Goal: Task Accomplishment & Management: Manage account settings

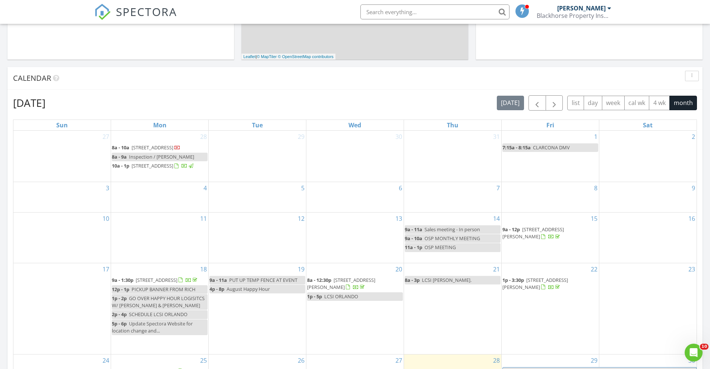
scroll to position [410, 0]
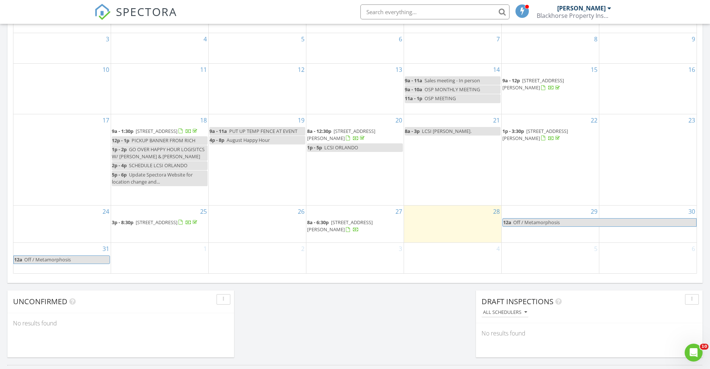
click at [177, 226] on span "1632 Slash Pine Pl, Oviedo 32765" at bounding box center [157, 222] width 42 height 7
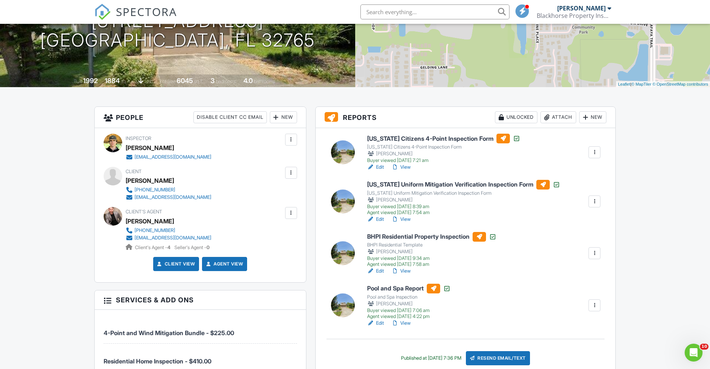
click at [406, 323] on link "View" at bounding box center [400, 323] width 19 height 7
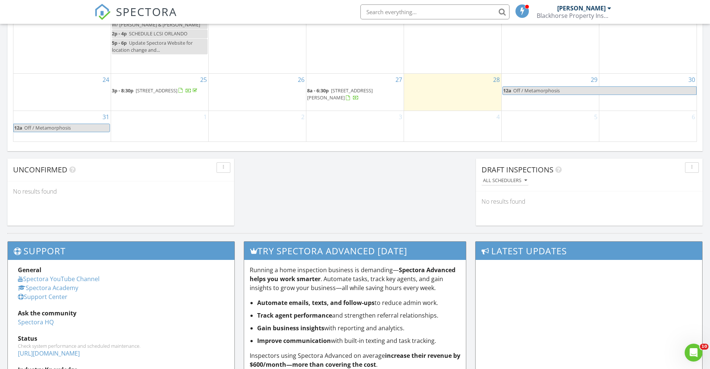
scroll to position [447, 0]
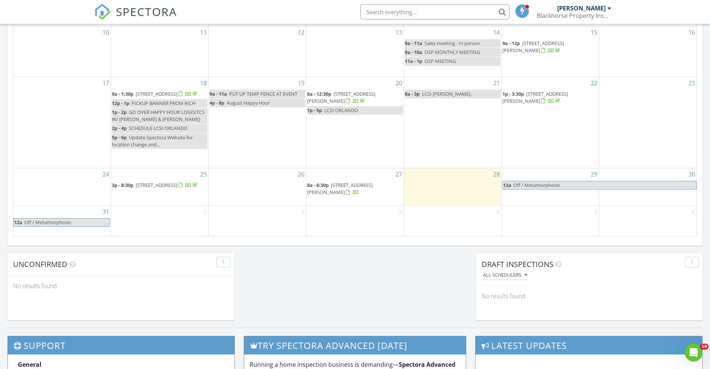
click at [170, 187] on span "[STREET_ADDRESS]" at bounding box center [157, 185] width 42 height 7
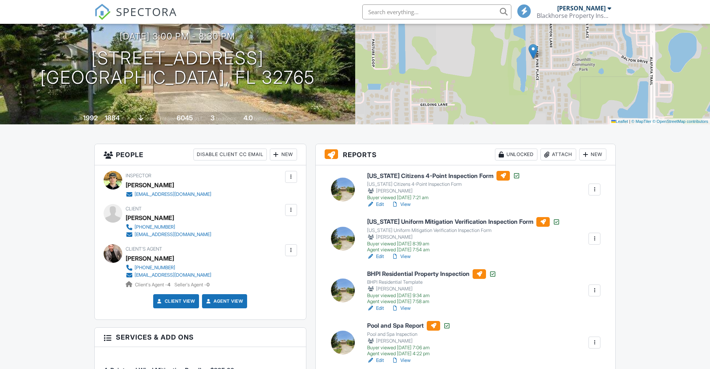
scroll to position [186, 0]
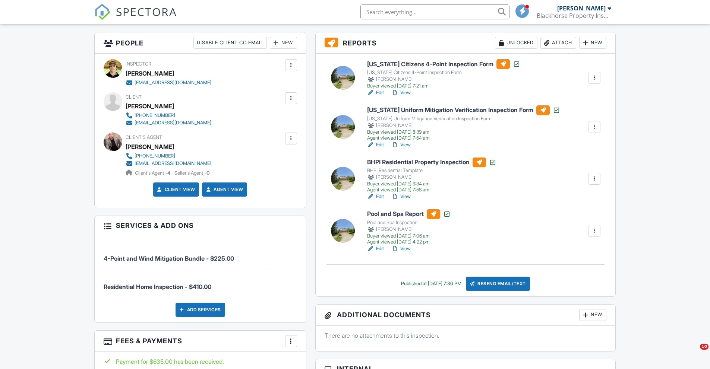
click at [402, 246] on link "View" at bounding box center [400, 248] width 19 height 7
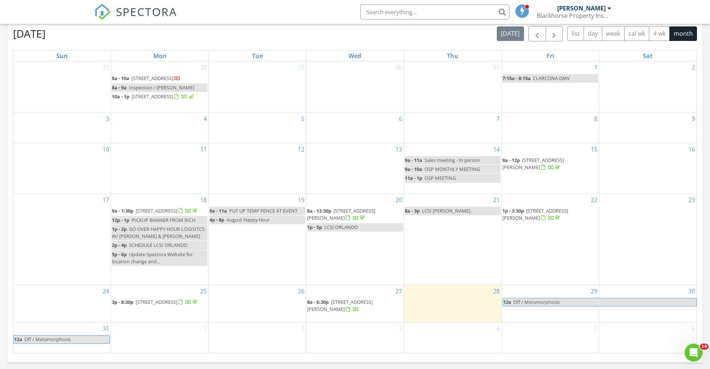
scroll to position [410, 0]
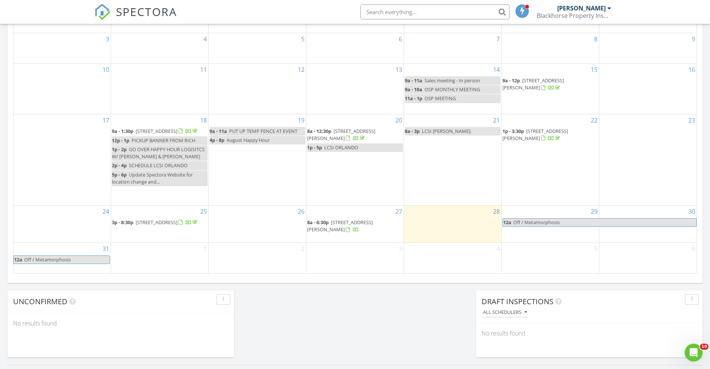
click at [370, 227] on span "[STREET_ADDRESS][PERSON_NAME]" at bounding box center [340, 226] width 66 height 14
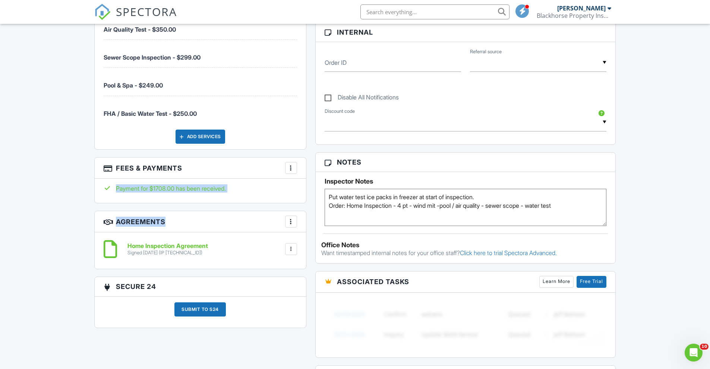
drag, startPoint x: 233, startPoint y: 190, endPoint x: 247, endPoint y: 204, distance: 19.8
click at [247, 204] on div "People Disable Client CC Email New Client Add Another Person Inspector [PERSON_…" at bounding box center [200, 16] width 221 height 638
click at [264, 194] on div "Payment for $1708.00 has been received." at bounding box center [200, 191] width 211 height 24
drag, startPoint x: 242, startPoint y: 190, endPoint x: 251, endPoint y: 190, distance: 8.6
click at [253, 193] on div "Payment for $1708.00 has been received." at bounding box center [200, 188] width 193 height 8
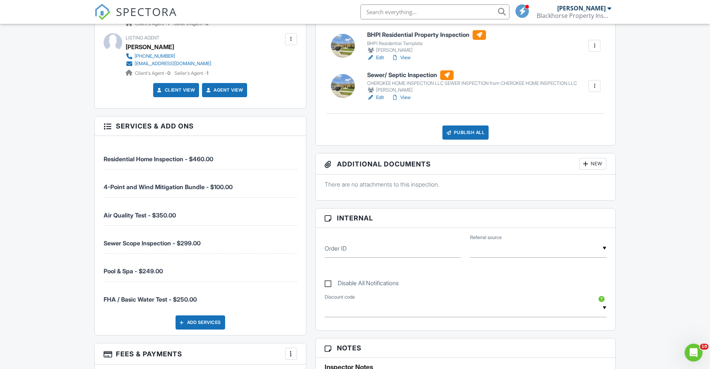
scroll to position [335, 0]
drag, startPoint x: 212, startPoint y: 249, endPoint x: 135, endPoint y: 232, distance: 79.4
click at [135, 232] on li "Sewer Scope Inspection - $299.00" at bounding box center [200, 240] width 193 height 28
drag, startPoint x: 172, startPoint y: 269, endPoint x: 89, endPoint y: 275, distance: 82.9
click at [89, 275] on div "Dashboard Templates Contacts Metrics Automations Advanced Settings Support Cent…" at bounding box center [355, 266] width 710 height 1155
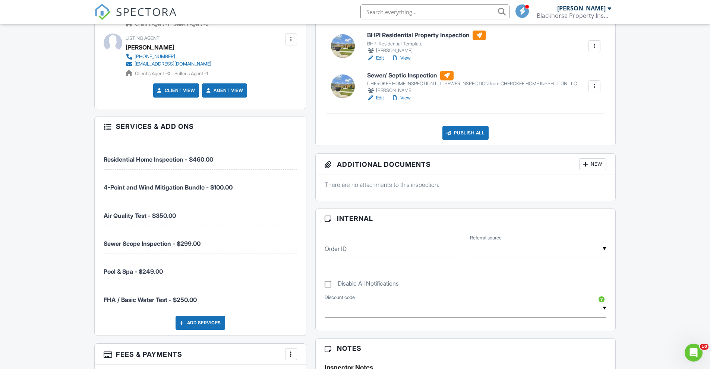
drag, startPoint x: 198, startPoint y: 247, endPoint x: 193, endPoint y: 257, distance: 11.0
click at [198, 251] on li "Sewer Scope Inspection - $299.00" at bounding box center [200, 240] width 193 height 28
click at [177, 267] on span "Pool & Spa - $249.00" at bounding box center [200, 267] width 193 height 15
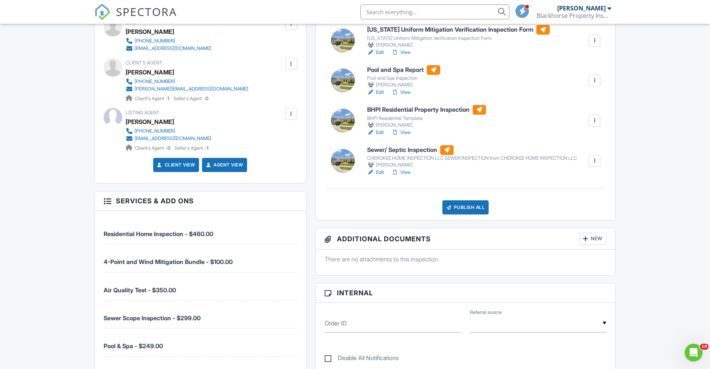
scroll to position [0, 0]
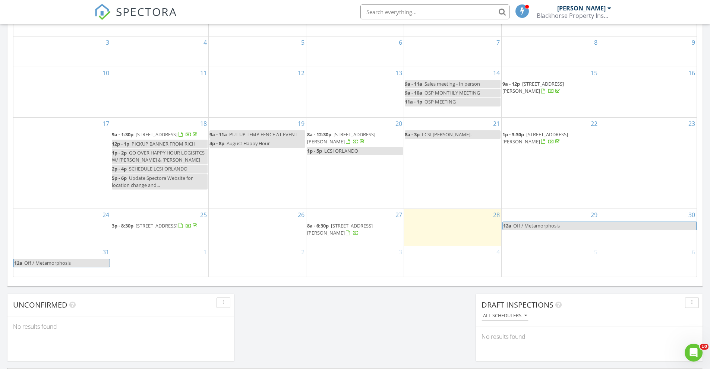
scroll to position [392, 0]
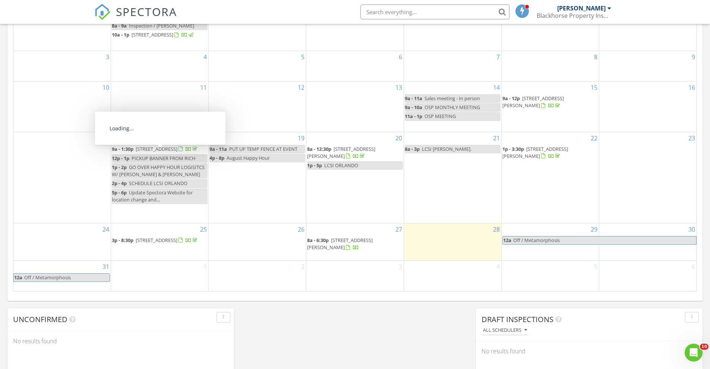
click at [172, 152] on span "1726 Buck St, Lake Placid 33852" at bounding box center [157, 149] width 42 height 7
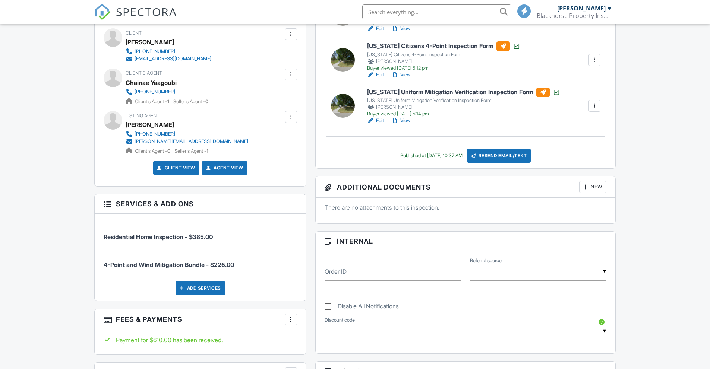
scroll to position [372, 0]
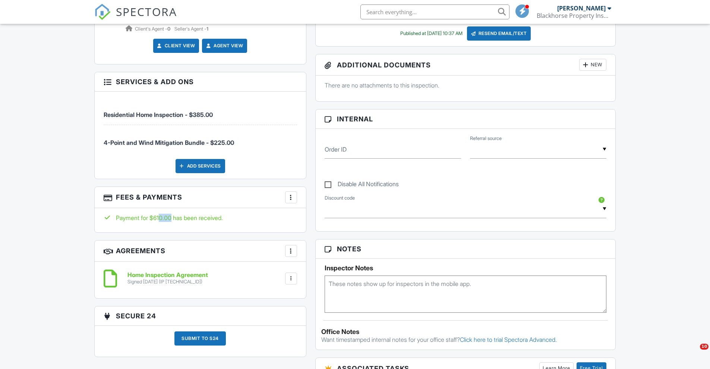
drag, startPoint x: 157, startPoint y: 222, endPoint x: 174, endPoint y: 220, distance: 16.5
click at [174, 221] on div "Payment for $610.00 has been received." at bounding box center [200, 220] width 211 height 24
click at [189, 223] on div "Payment for $610.00 has been received." at bounding box center [200, 220] width 211 height 24
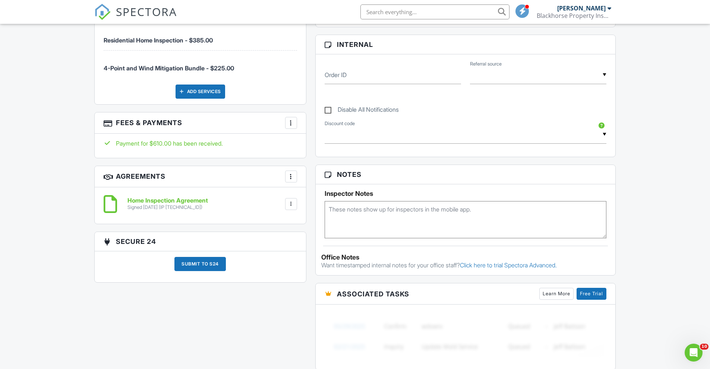
scroll to position [298, 0]
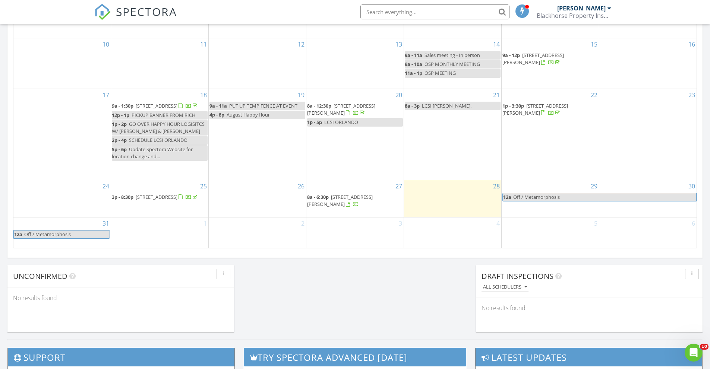
scroll to position [429, 0]
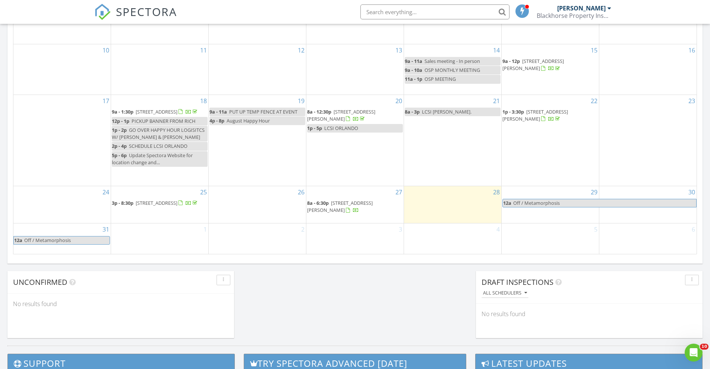
click at [538, 119] on span "[STREET_ADDRESS][PERSON_NAME]" at bounding box center [535, 115] width 66 height 14
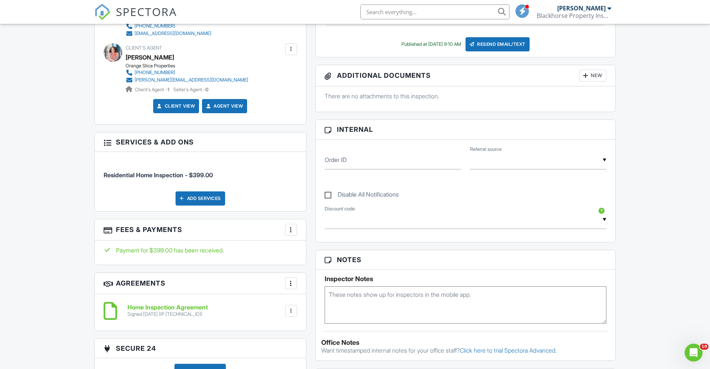
scroll to position [261, 0]
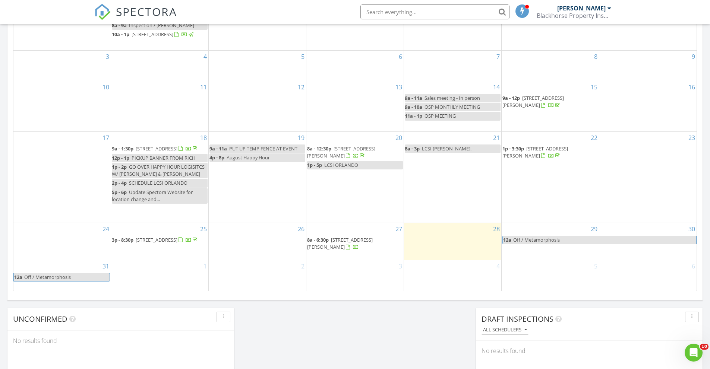
scroll to position [392, 0]
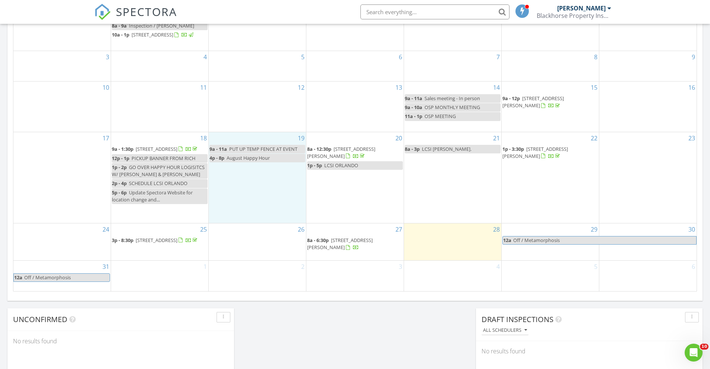
click at [258, 249] on tbody "27 28 8a - 10a 1717 Chapel Hill St, Lake Placid 33852 8a - 9a Inspection / Dian…" at bounding box center [354, 146] width 683 height 292
drag, startPoint x: 258, startPoint y: 197, endPoint x: 256, endPoint y: 241, distance: 44.4
click at [257, 252] on div "26" at bounding box center [257, 241] width 97 height 37
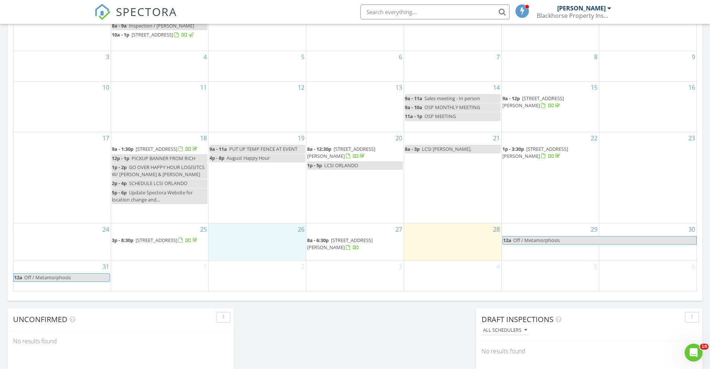
click at [431, 244] on div "28" at bounding box center [452, 241] width 97 height 37
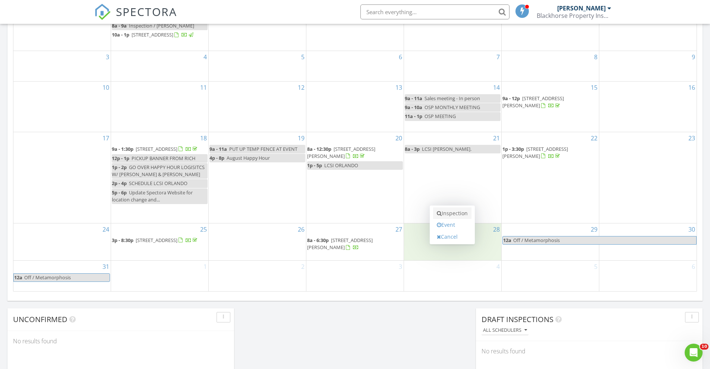
click at [435, 212] on link "Inspection" at bounding box center [452, 213] width 38 height 12
click at [437, 169] on div "21 8a - 3p LCSI ORLANDO CONT." at bounding box center [452, 177] width 97 height 91
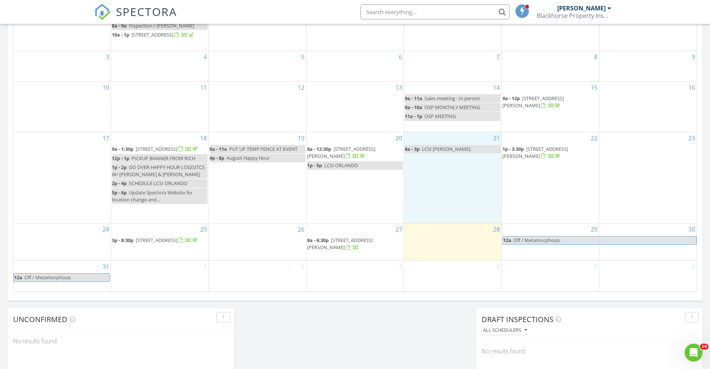
click at [264, 270] on div "2" at bounding box center [257, 276] width 97 height 30
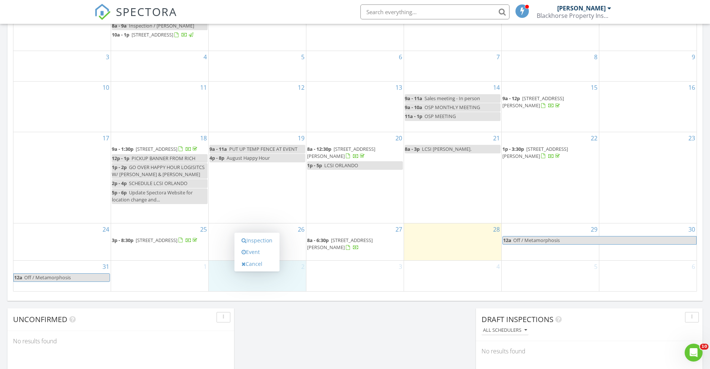
click at [216, 251] on div "26" at bounding box center [257, 241] width 97 height 37
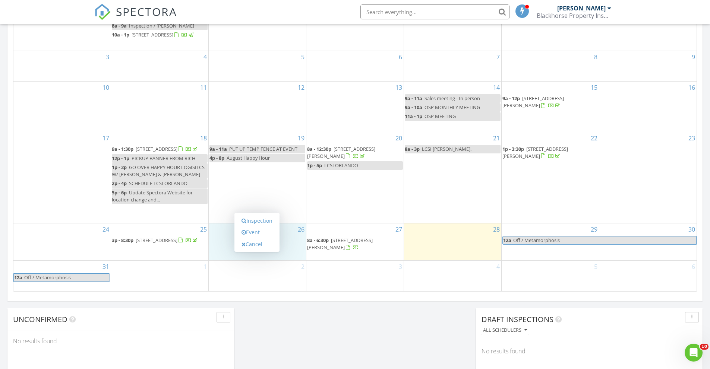
click at [303, 209] on div "19 9a - 11a PUT UP TEMP FENCE AT EVENT 4p - 8p August Happy Hour" at bounding box center [257, 177] width 97 height 91
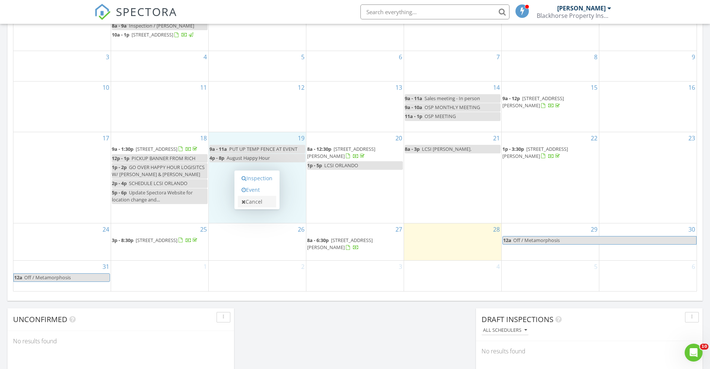
click at [264, 203] on link "Cancel" at bounding box center [257, 202] width 38 height 12
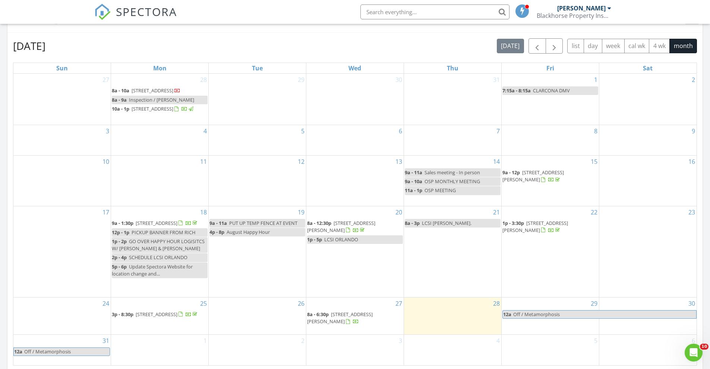
scroll to position [317, 0]
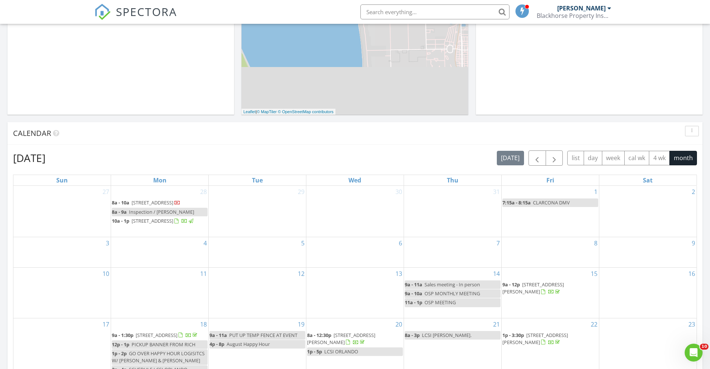
click at [273, 148] on div "August 2025 today list day week cal wk 4 wk month Sun Mon Tue Wed Thu Fri Sat 2…" at bounding box center [354, 314] width 695 height 339
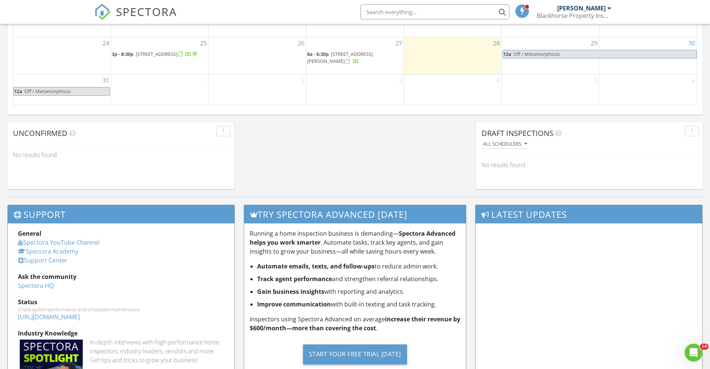
scroll to position [679, 0]
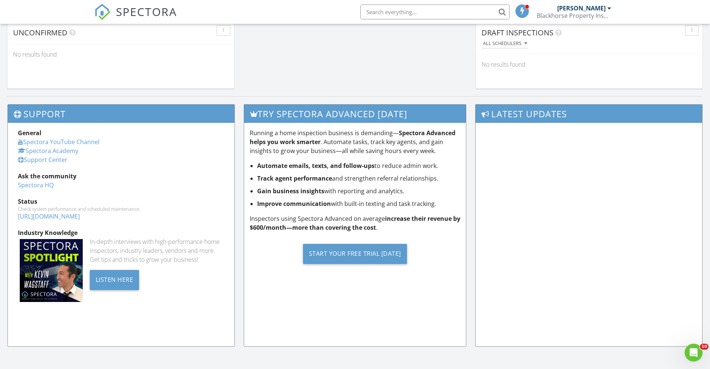
click at [58, 315] on div "General Spectora YouTube Channel Spectora Academy Support Center Ask the commun…" at bounding box center [121, 234] width 226 height 223
drag, startPoint x: 58, startPoint y: 315, endPoint x: 83, endPoint y: 329, distance: 28.5
click at [83, 329] on div "General Spectora YouTube Channel Spectora Academy Support Center Ask the commun…" at bounding box center [121, 234] width 226 height 223
click at [87, 327] on div "General Spectora YouTube Channel Spectora Academy Support Center Ask the commun…" at bounding box center [121, 234] width 226 height 223
drag, startPoint x: 149, startPoint y: 326, endPoint x: 120, endPoint y: 327, distance: 28.7
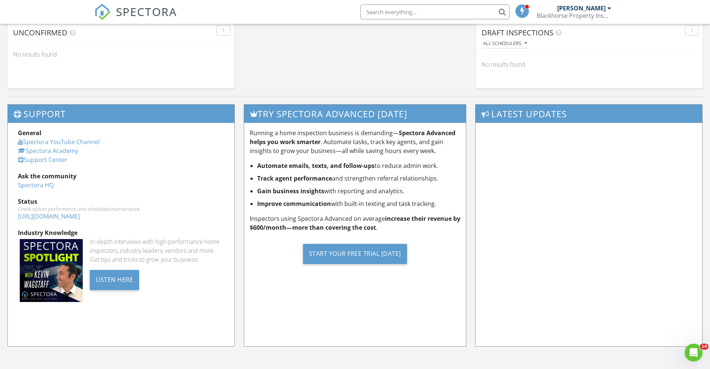
click at [129, 329] on div "General Spectora YouTube Channel Spectora Academy Support Center Ask the commun…" at bounding box center [121, 234] width 226 height 223
click at [86, 329] on div "General Spectora YouTube Channel Spectora Academy Support Center Ask the commun…" at bounding box center [121, 234] width 226 height 223
click at [72, 324] on div "General Spectora YouTube Channel Spectora Academy Support Center Ask the commun…" at bounding box center [121, 234] width 226 height 223
click at [82, 320] on div "General Spectora YouTube Channel Spectora Academy Support Center Ask the commun…" at bounding box center [121, 234] width 226 height 223
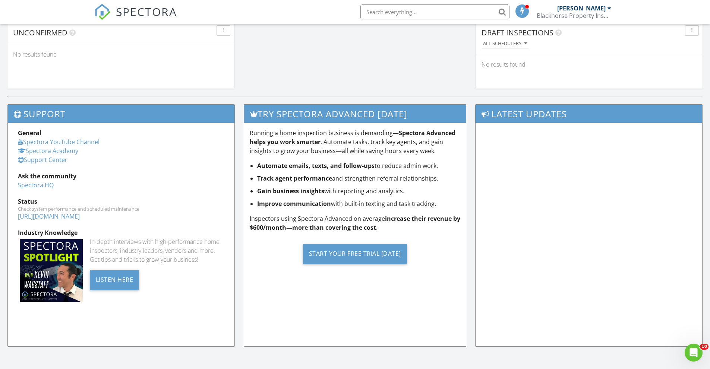
click at [89, 321] on div "General Spectora YouTube Channel Spectora Academy Support Center Ask the commun…" at bounding box center [121, 234] width 226 height 223
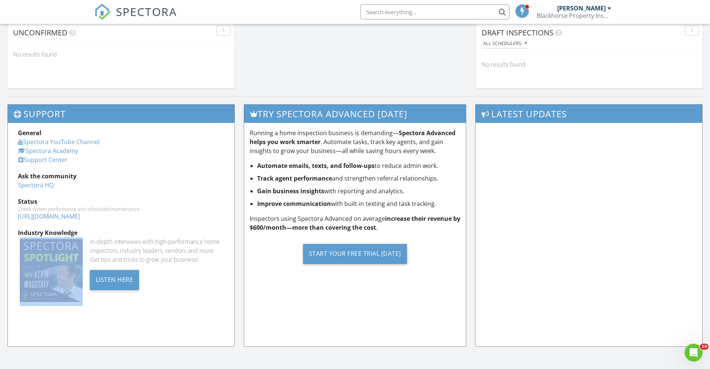
click at [88, 321] on div "General Spectora YouTube Channel Spectora Academy Support Center Ask the commun…" at bounding box center [121, 234] width 226 height 223
click at [85, 321] on div "General Spectora YouTube Channel Spectora Academy Support Center Ask the commun…" at bounding box center [121, 234] width 226 height 223
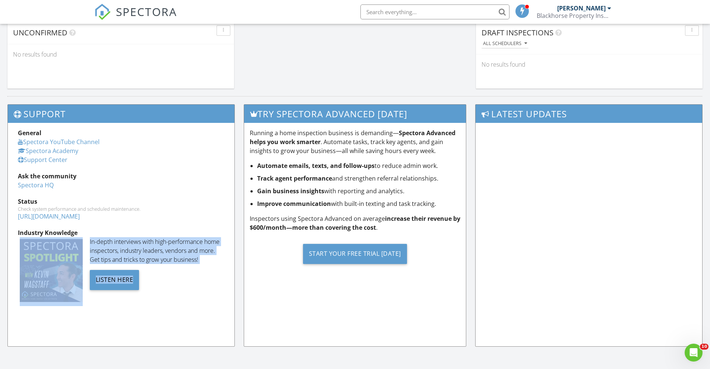
drag, startPoint x: 85, startPoint y: 321, endPoint x: 102, endPoint y: 323, distance: 17.0
click at [102, 323] on div "General Spectora YouTube Channel Spectora Academy Support Center Ask the commun…" at bounding box center [121, 234] width 226 height 223
drag, startPoint x: 112, startPoint y: 325, endPoint x: 119, endPoint y: 336, distance: 12.9
click at [112, 325] on div "General Spectora YouTube Channel Spectora Academy Support Center Ask the commun…" at bounding box center [121, 234] width 226 height 223
click at [124, 335] on div "General Spectora YouTube Channel Spectora Academy Support Center Ask the commun…" at bounding box center [121, 234] width 226 height 223
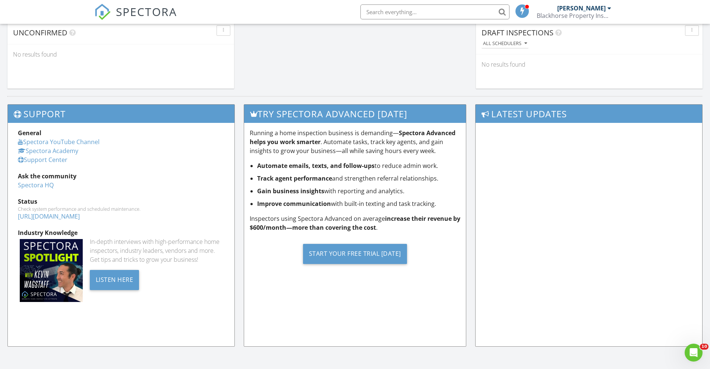
drag, startPoint x: 237, startPoint y: 356, endPoint x: 235, endPoint y: 341, distance: 15.3
click at [235, 341] on div "Support General Spectora YouTube Channel Spectora Academy Support Center Ask th…" at bounding box center [355, 232] width 710 height 273
click at [242, 335] on div "Try spectora advanced today Running a home inspection business is demanding— Sp…" at bounding box center [355, 229] width 232 height 250
click at [302, 315] on div "Running a home inspection business is demanding— Spectora Advanced helps you wo…" at bounding box center [355, 234] width 222 height 223
drag, startPoint x: 387, startPoint y: 293, endPoint x: 481, endPoint y: 299, distance: 94.4
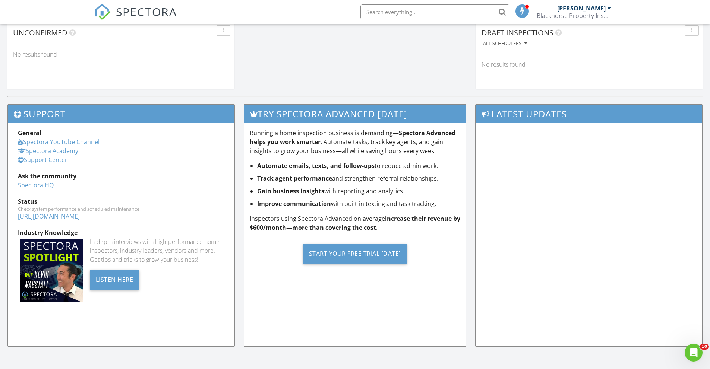
click at [415, 297] on div "Running a home inspection business is demanding— Spectora Advanced helps you wo…" at bounding box center [355, 234] width 222 height 223
click at [469, 118] on div "Try spectora advanced today Running a home inspection business is demanding— Sp…" at bounding box center [355, 229] width 232 height 250
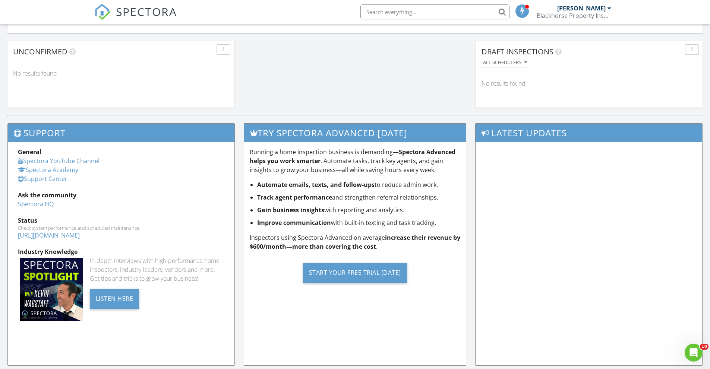
scroll to position [641, 0]
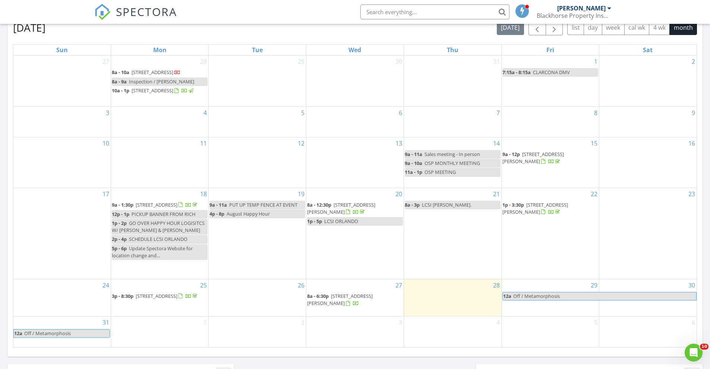
scroll to position [335, 0]
click at [167, 300] on span "[STREET_ADDRESS]" at bounding box center [157, 297] width 42 height 7
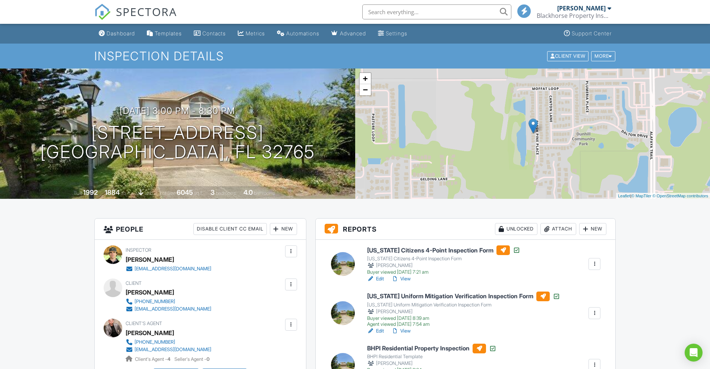
click at [127, 302] on div at bounding box center [129, 301] width 7 height 7
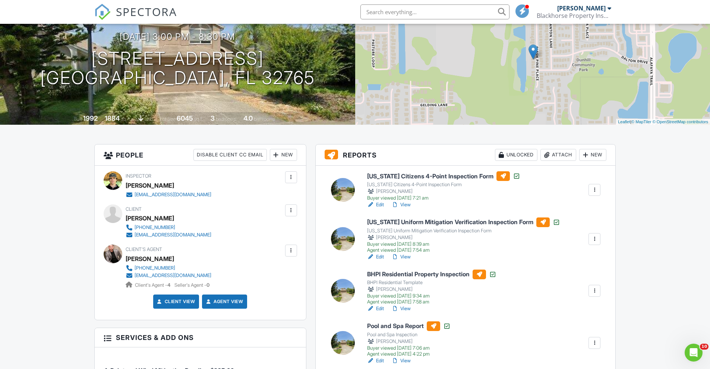
scroll to position [74, 0]
click at [114, 250] on div at bounding box center [113, 253] width 19 height 19
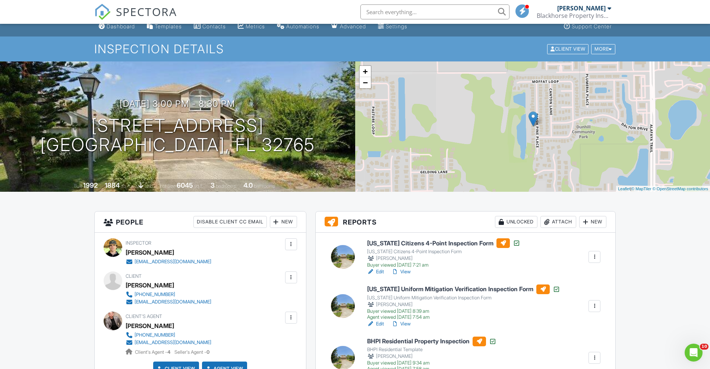
scroll to position [0, 0]
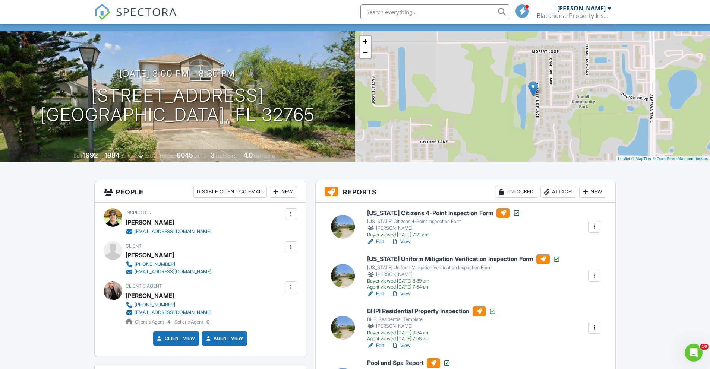
click at [114, 268] on div "Inspector [PERSON_NAME] [EMAIL_ADDRESS][DOMAIN_NAME] Make Invisible Mark As Req…" at bounding box center [200, 280] width 211 height 154
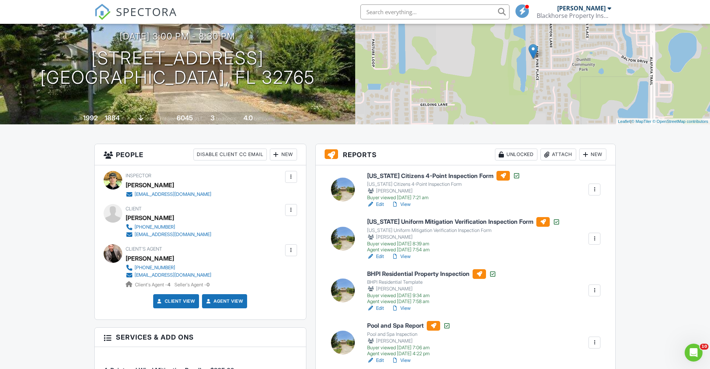
click at [398, 309] on div at bounding box center [394, 308] width 7 height 7
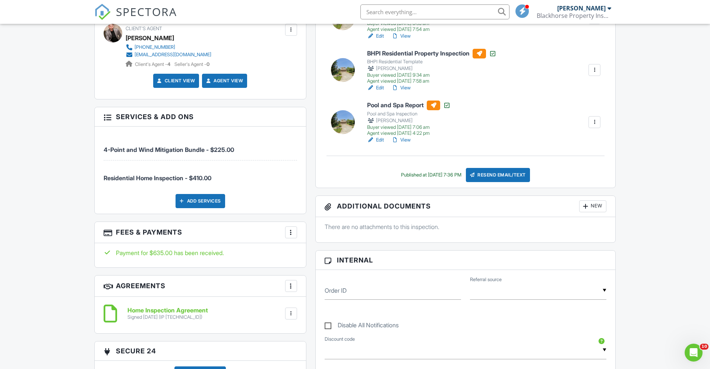
scroll to position [372, 0]
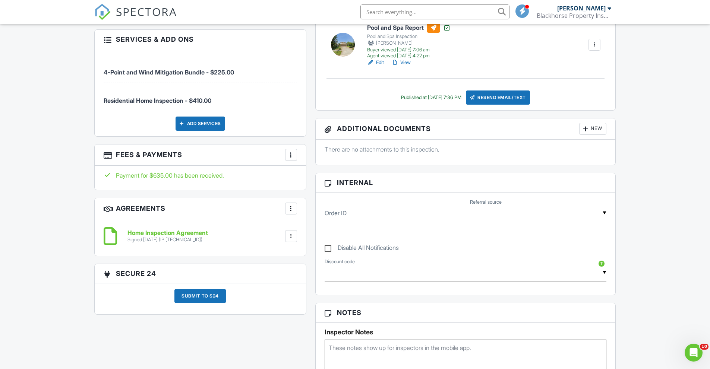
drag, startPoint x: 235, startPoint y: 173, endPoint x: 236, endPoint y: 186, distance: 13.1
click at [237, 186] on div "Payment for $635.00 has been received." at bounding box center [200, 178] width 211 height 24
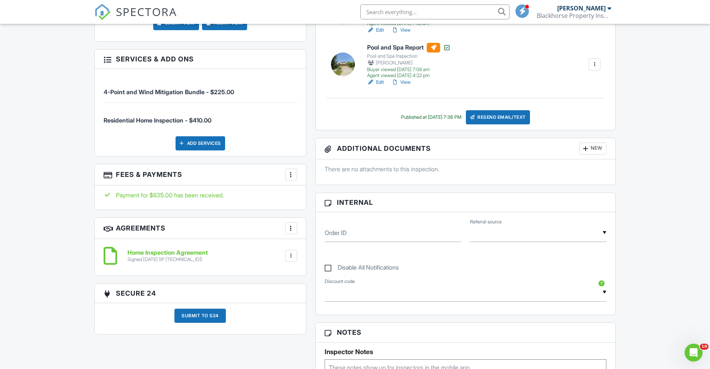
scroll to position [298, 0]
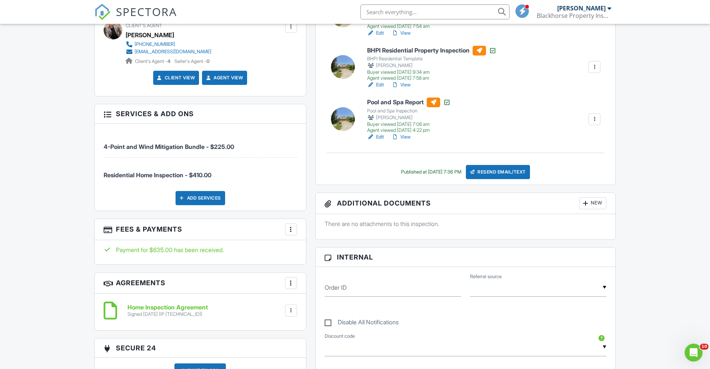
click at [250, 251] on div "Payment for $635.00 has been received." at bounding box center [200, 250] width 193 height 8
drag, startPoint x: 237, startPoint y: 254, endPoint x: 224, endPoint y: 243, distance: 16.6
click at [224, 243] on div "Payment for $635.00 has been received." at bounding box center [200, 252] width 211 height 24
click at [237, 247] on div "Payment for $635.00 has been received." at bounding box center [200, 250] width 193 height 8
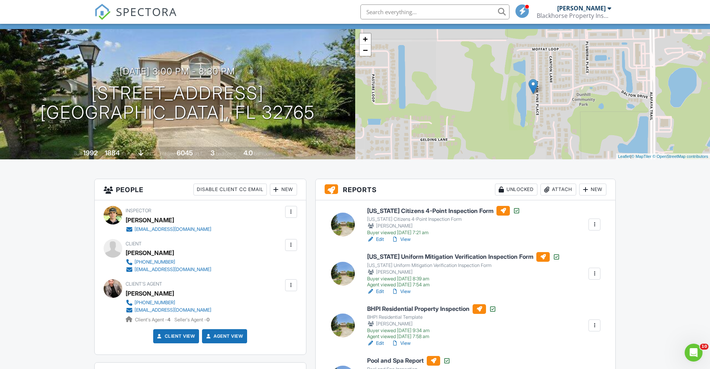
scroll to position [0, 0]
